Goal: Information Seeking & Learning: Learn about a topic

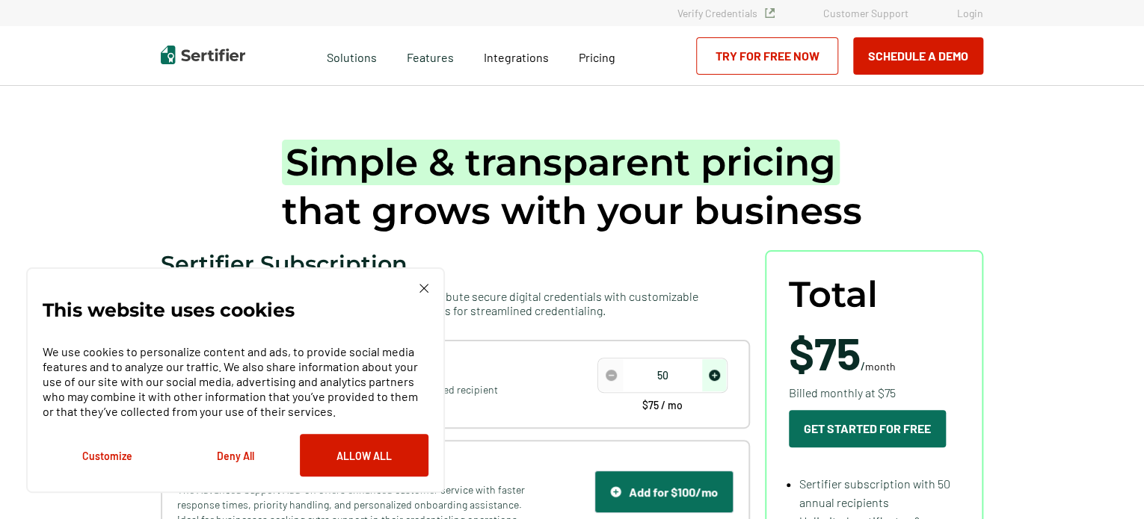
click at [237, 457] on button "Deny All" at bounding box center [235, 455] width 129 height 43
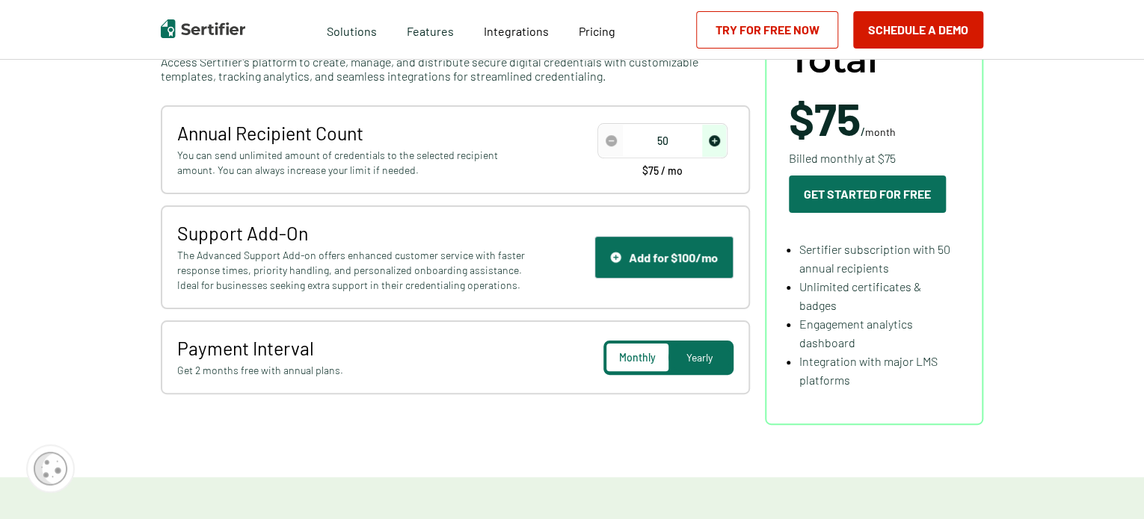
scroll to position [224, 0]
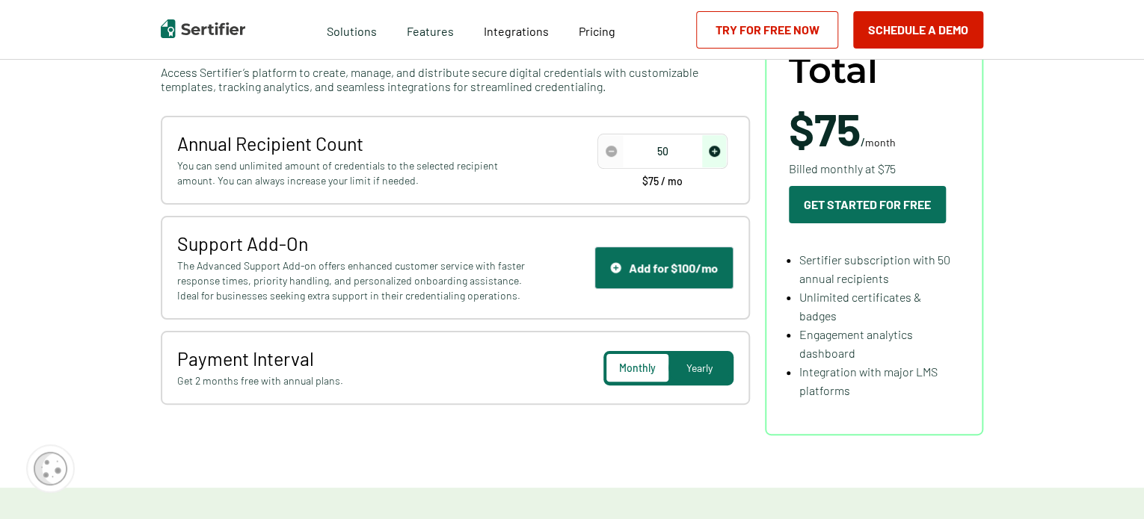
click at [712, 367] on span "Yearly" at bounding box center [699, 368] width 26 height 13
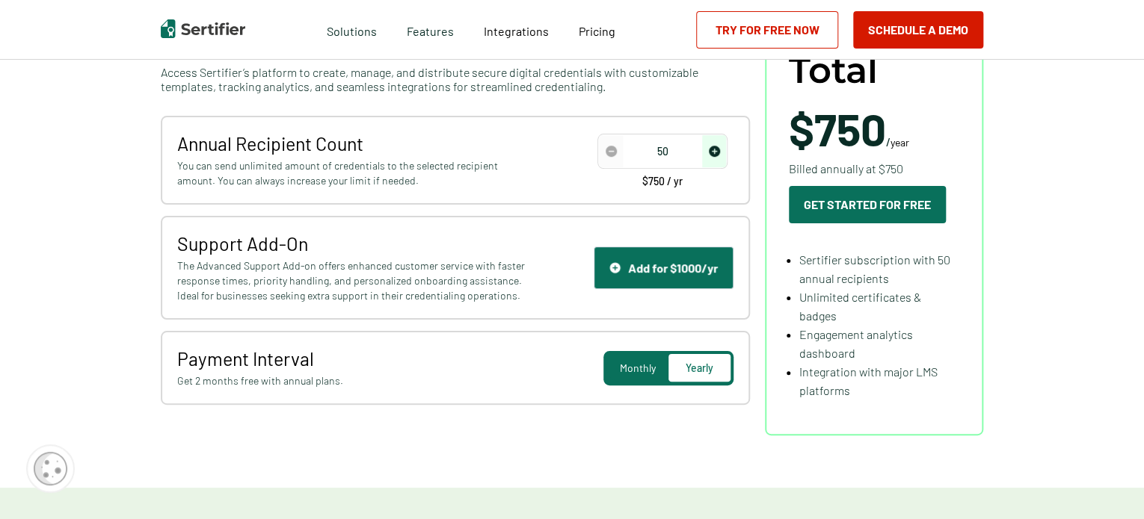
drag, startPoint x: 674, startPoint y: 152, endPoint x: 657, endPoint y: 149, distance: 17.3
click at [657, 149] on input "50" at bounding box center [662, 152] width 127 height 22
type input "500"
